Goal: Find contact information

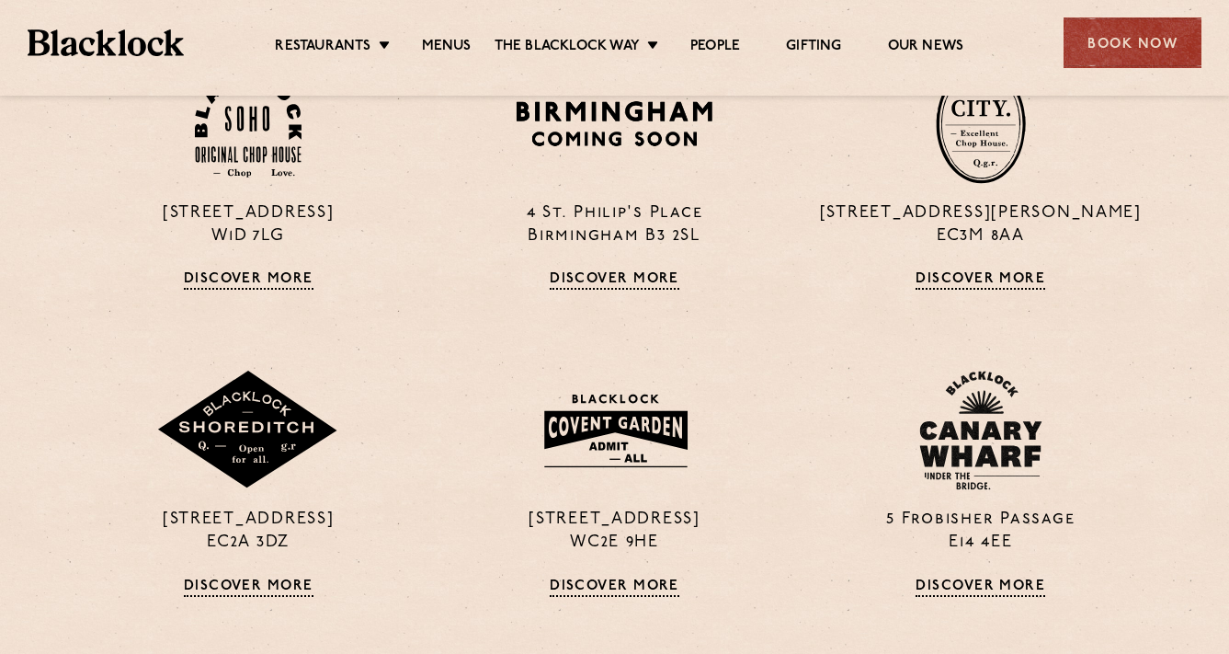
scroll to position [1386, 0]
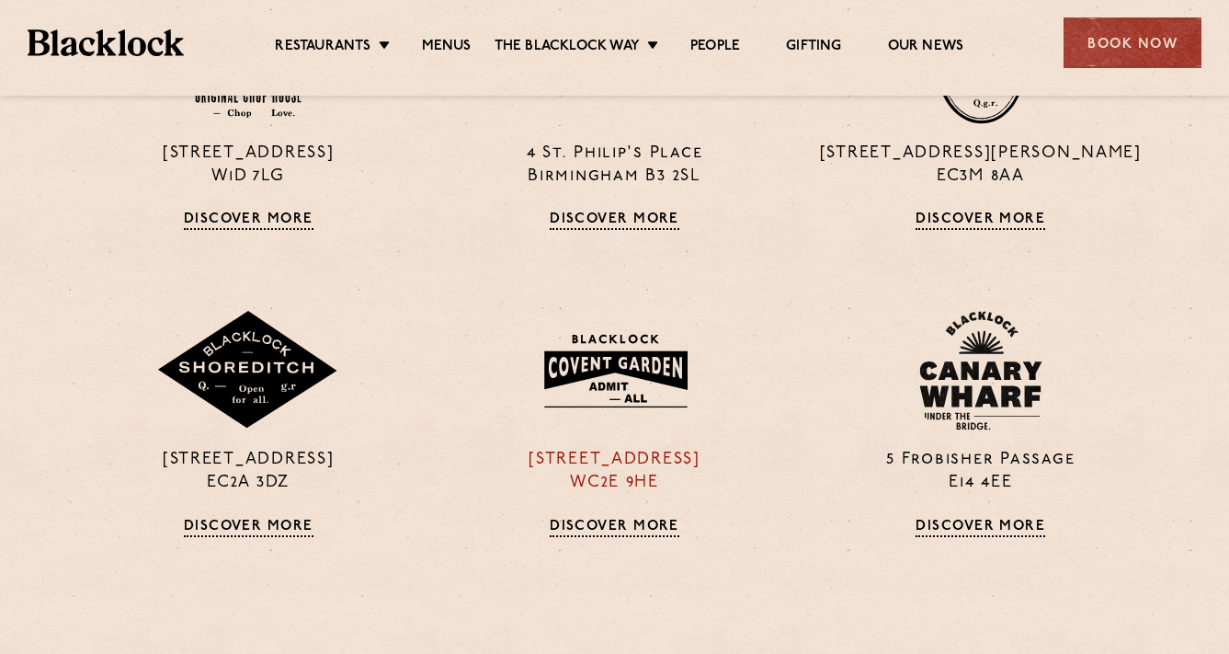
click at [606, 359] on img at bounding box center [614, 371] width 177 height 96
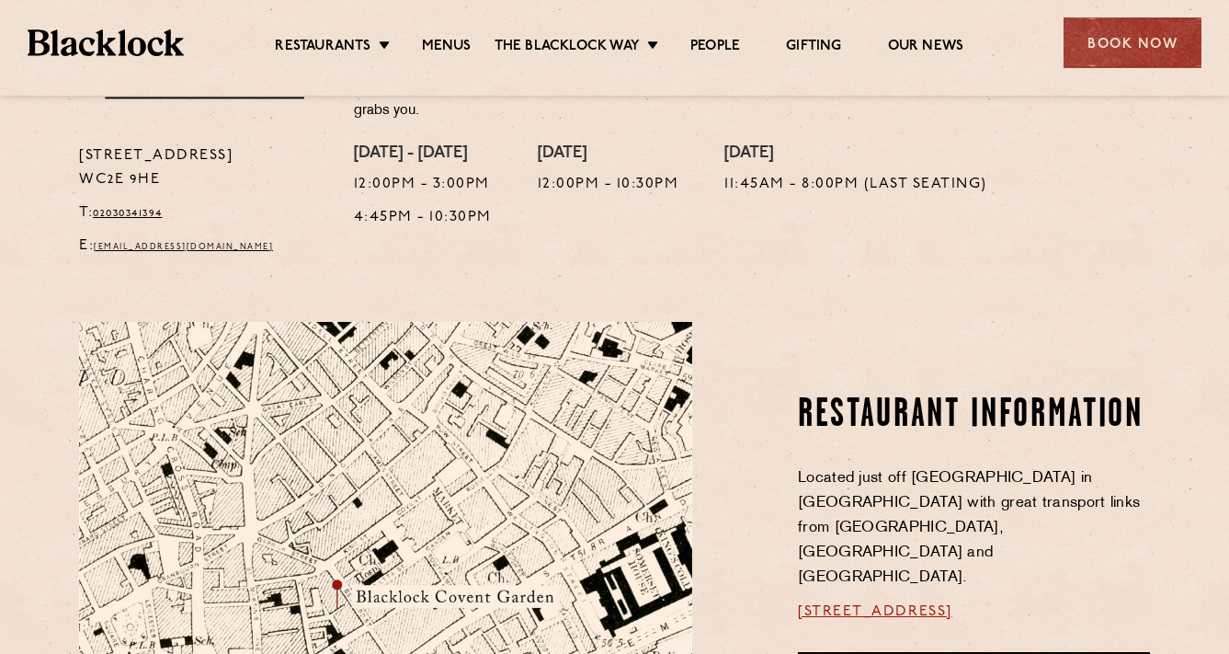
scroll to position [655, 0]
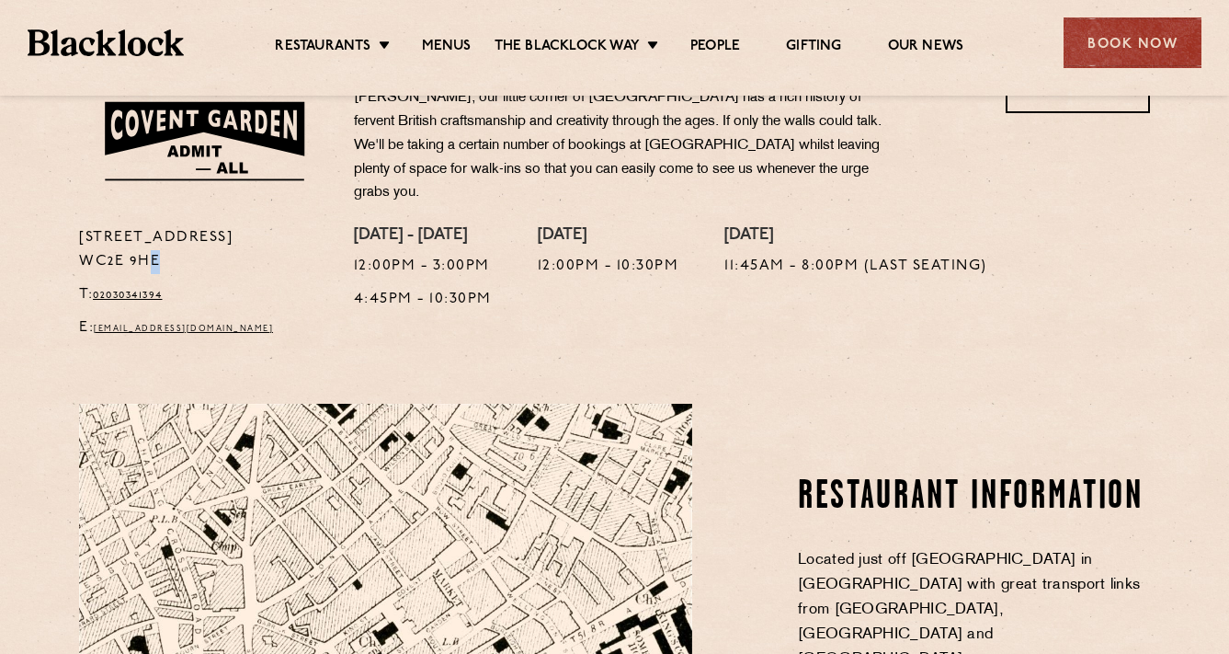
click at [146, 249] on p "[STREET_ADDRESS]" at bounding box center [202, 250] width 247 height 48
drag, startPoint x: 165, startPoint y: 255, endPoint x: 77, endPoint y: 256, distance: 87.4
click at [77, 256] on div "[STREET_ADDRESS] T: 02030341394 E: [EMAIL_ADDRESS][DOMAIN_NAME]" at bounding box center [202, 287] width 275 height 123
copy p "WC2E 9HE"
